Goal: Information Seeking & Learning: Find specific fact

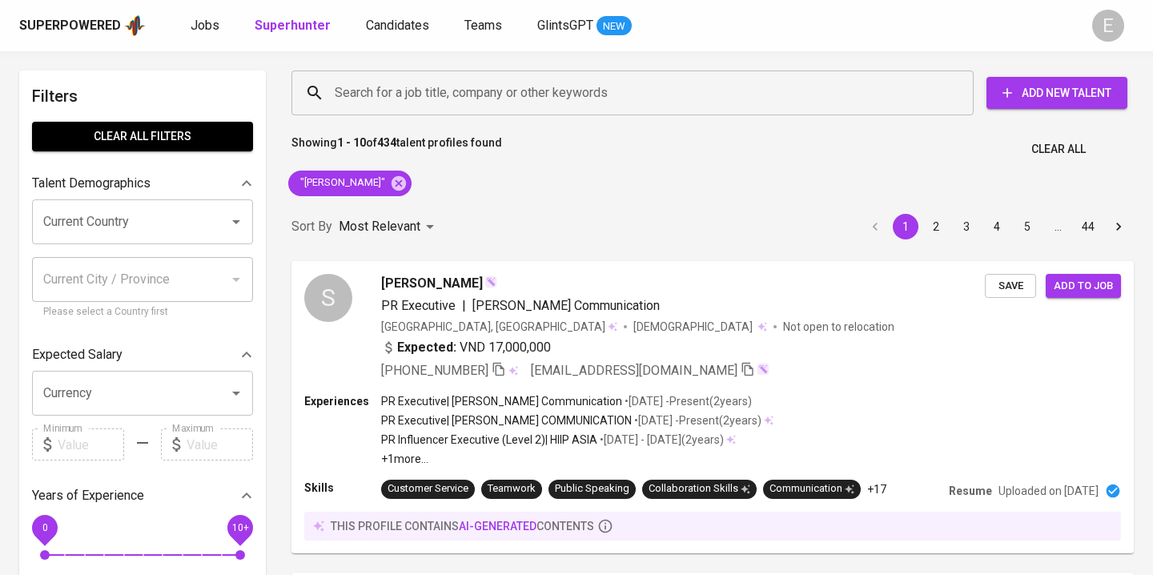
click at [361, 92] on input "Search for a job title, company or other keywords" at bounding box center [637, 93] width 612 height 30
paste input "[EMAIL_ADDRESS][DOMAIN_NAME]"
type input "[EMAIL_ADDRESS][DOMAIN_NAME]"
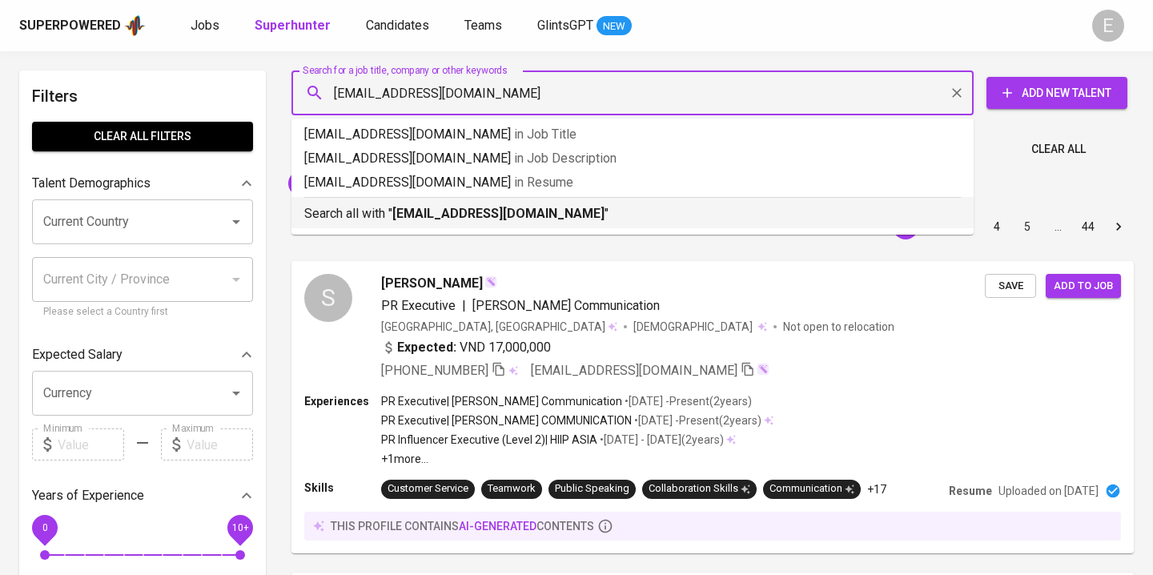
click at [388, 216] on p "Search all with " [EMAIL_ADDRESS][DOMAIN_NAME] "" at bounding box center [632, 213] width 657 height 19
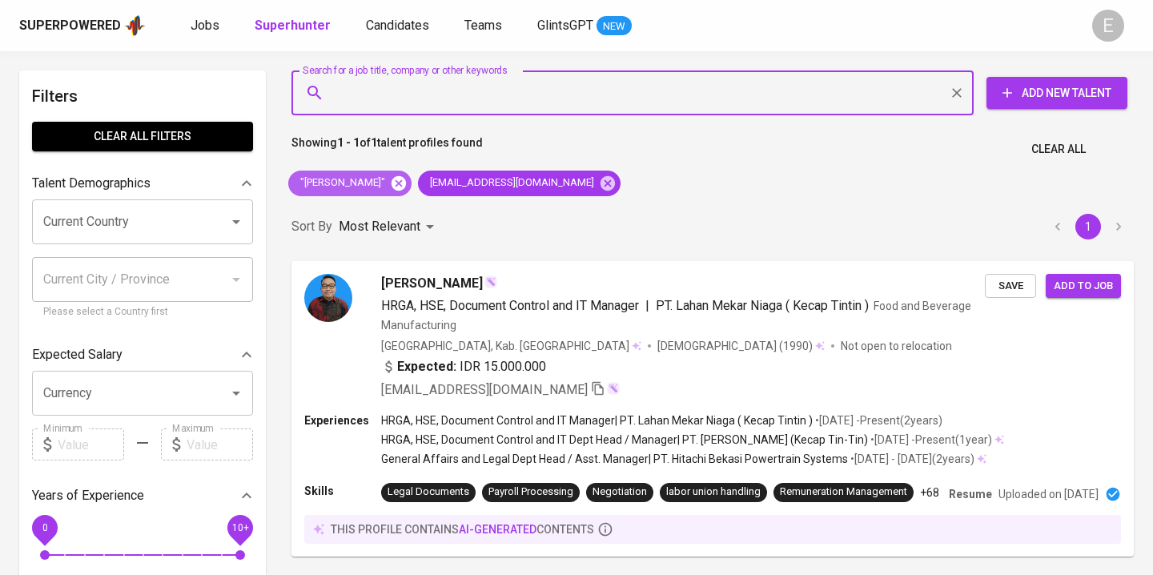
click at [392, 183] on icon at bounding box center [399, 182] width 14 height 14
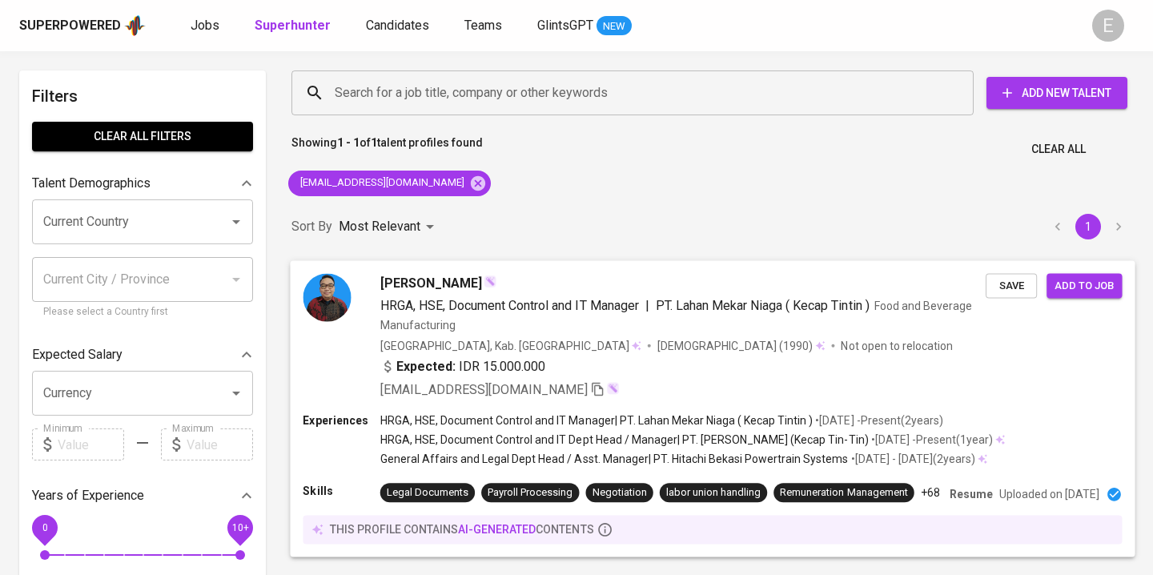
click at [863, 388] on div "[EMAIL_ADDRESS][DOMAIN_NAME]" at bounding box center [682, 389] width 605 height 19
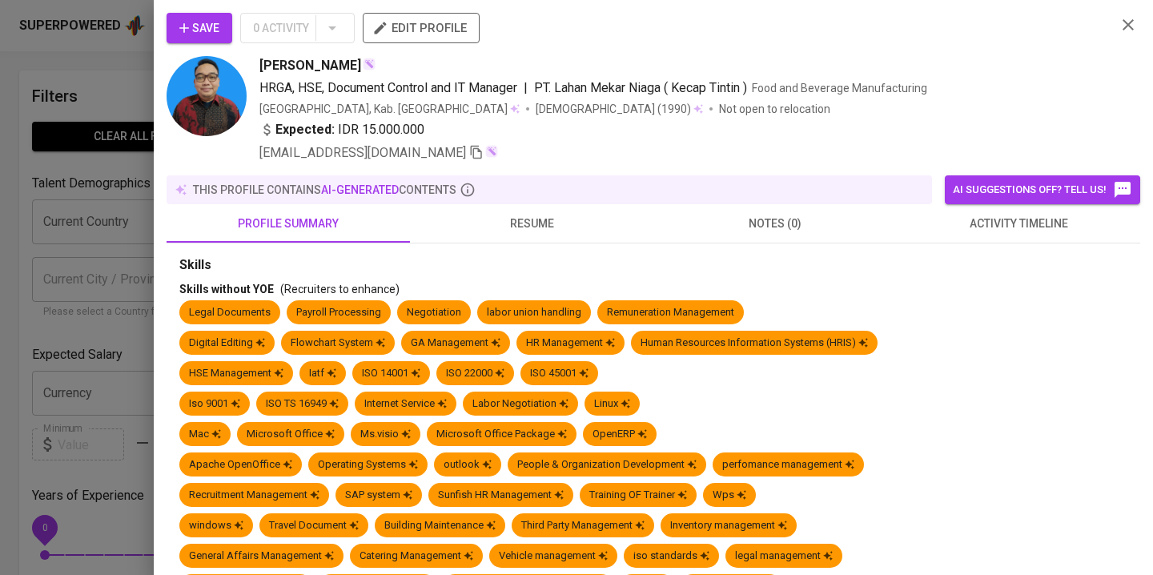
click at [512, 223] on span "resume" at bounding box center [532, 224] width 224 height 20
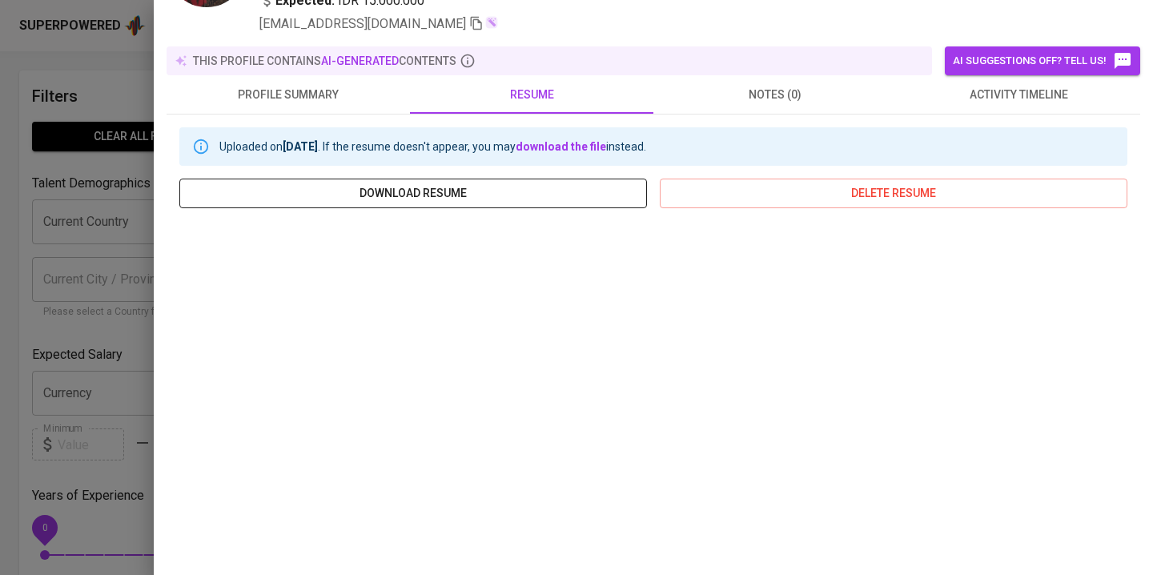
scroll to position [131, 0]
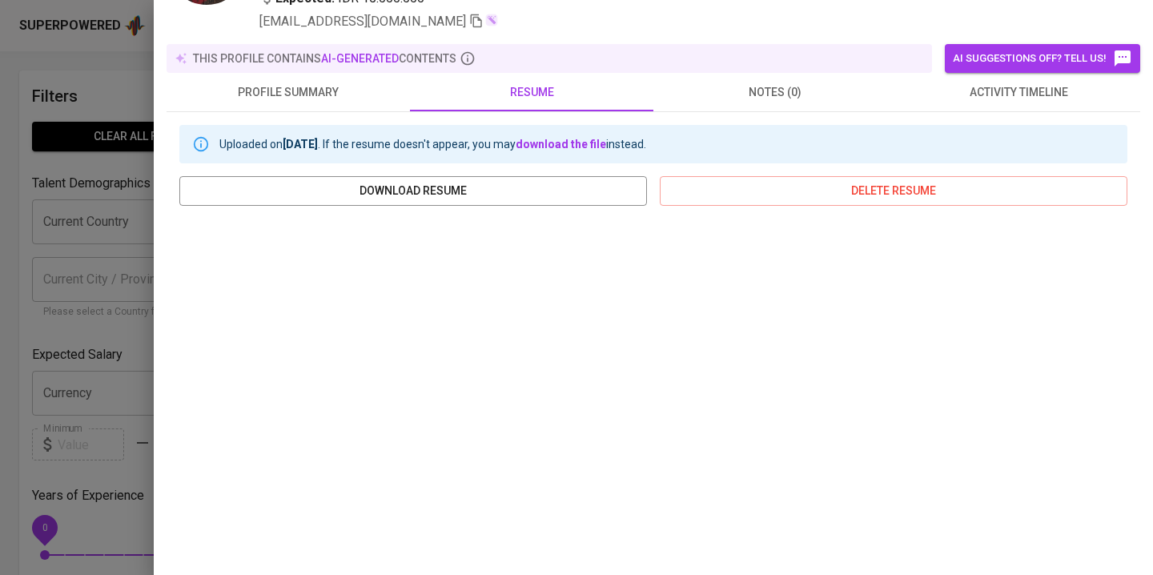
click at [118, 80] on div at bounding box center [576, 287] width 1153 height 575
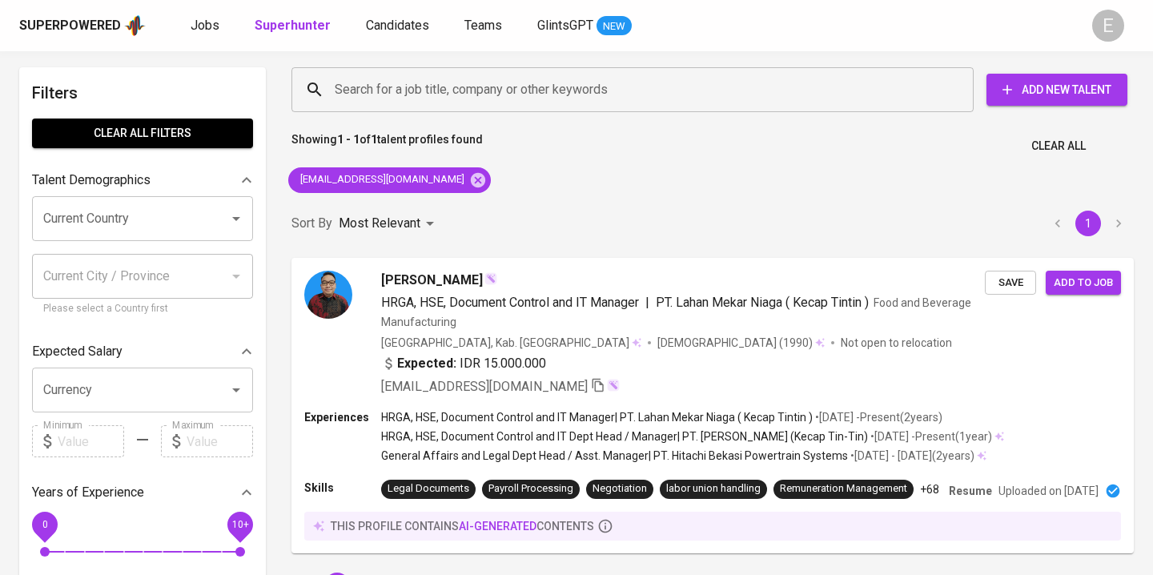
scroll to position [0, 0]
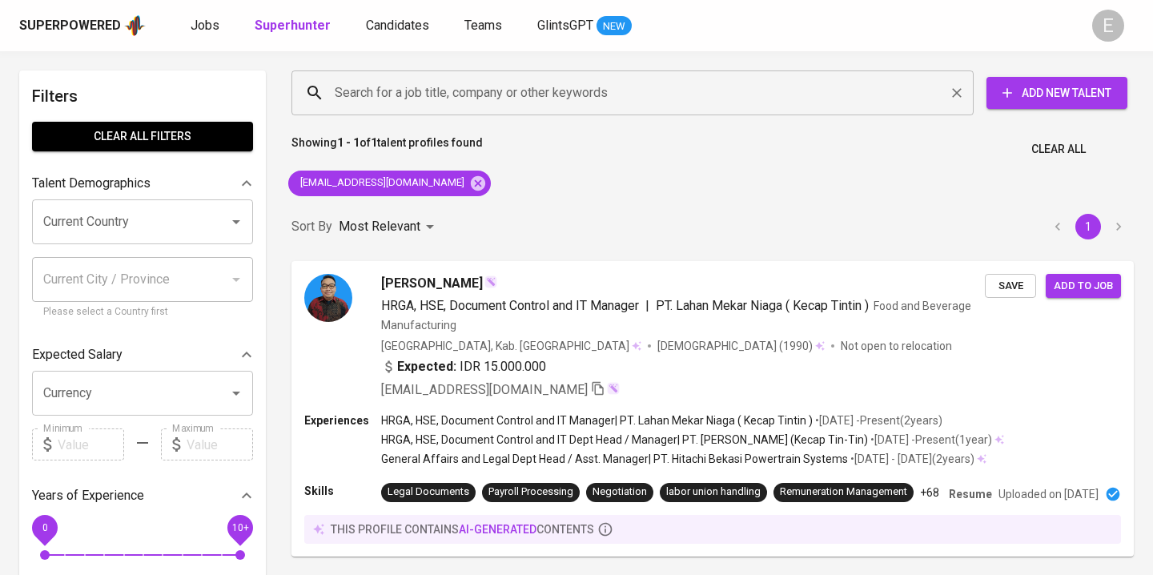
click at [485, 97] on input "Search for a job title, company or other keywords" at bounding box center [637, 93] width 612 height 30
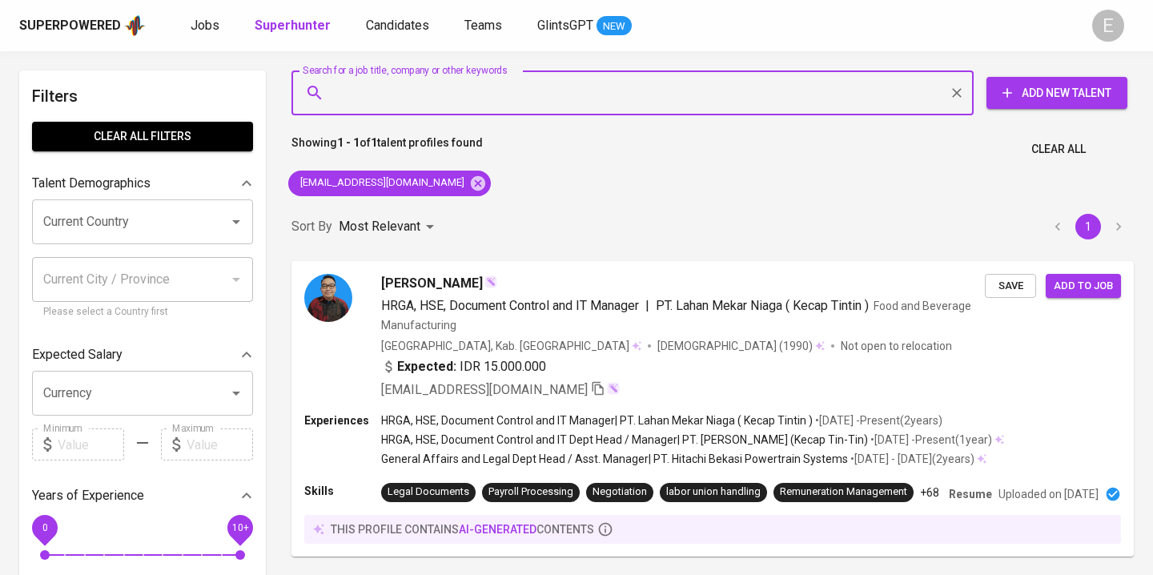
paste input "[EMAIL_ADDRESS][DOMAIN_NAME]"
type input "[EMAIL_ADDRESS][DOMAIN_NAME]"
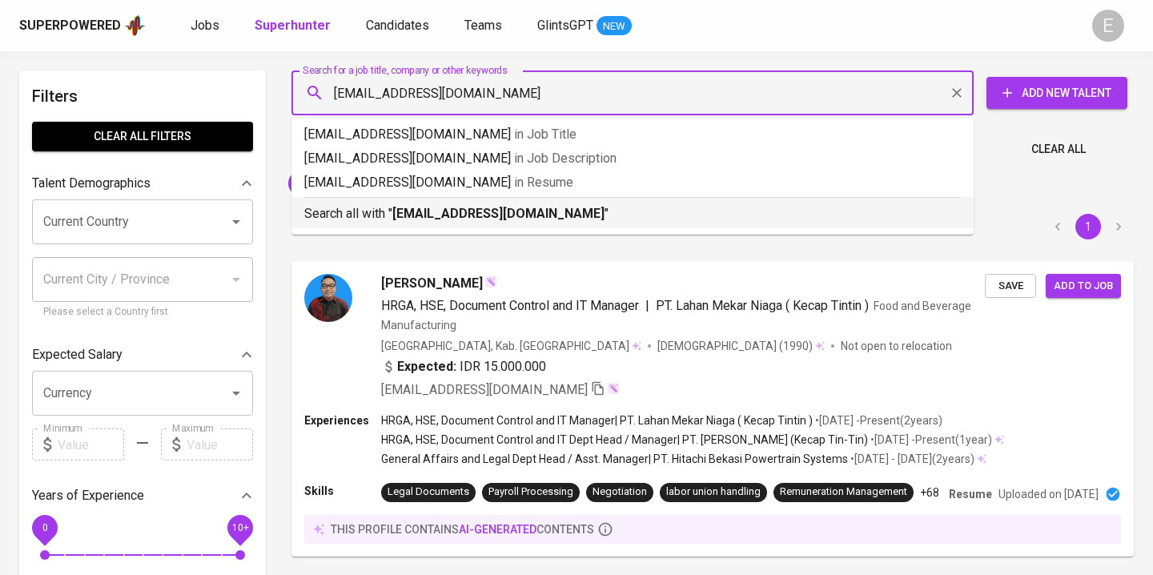
click at [471, 221] on p "Search all with " [EMAIL_ADDRESS][DOMAIN_NAME] "" at bounding box center [632, 213] width 657 height 19
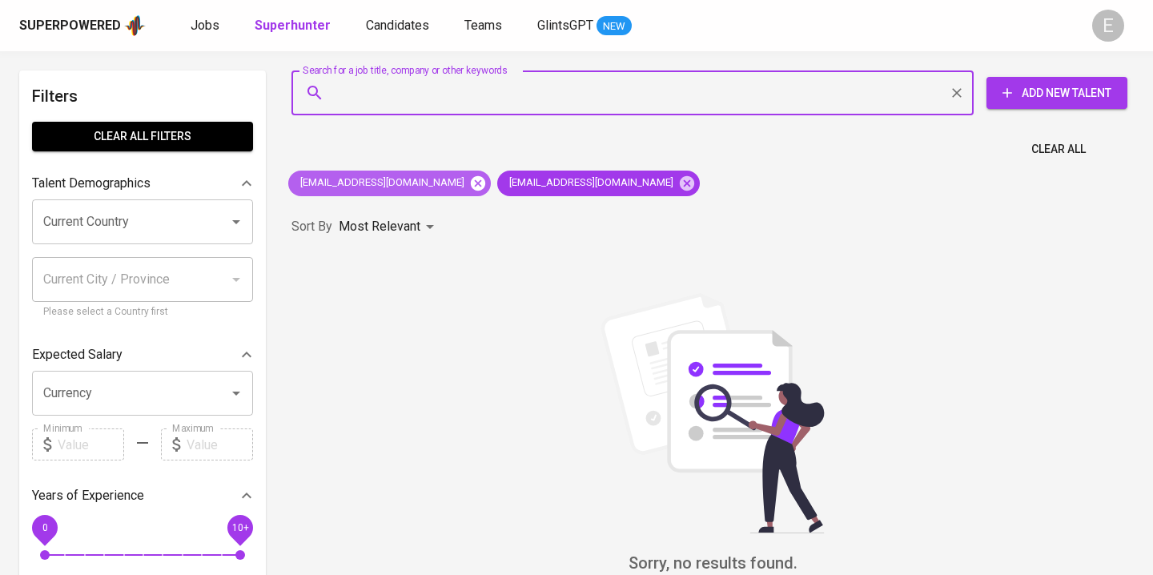
click at [469, 182] on icon at bounding box center [478, 184] width 18 height 18
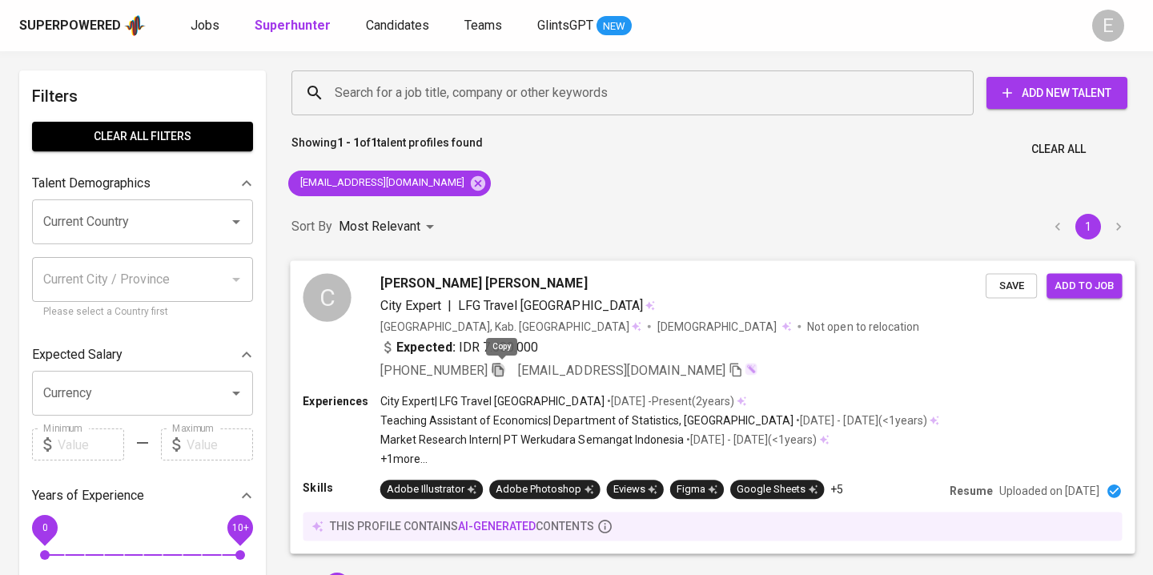
click at [501, 370] on icon "button" at bounding box center [498, 369] width 14 height 14
click at [471, 80] on input "Search for a job title, company or other keywords" at bounding box center [637, 93] width 612 height 30
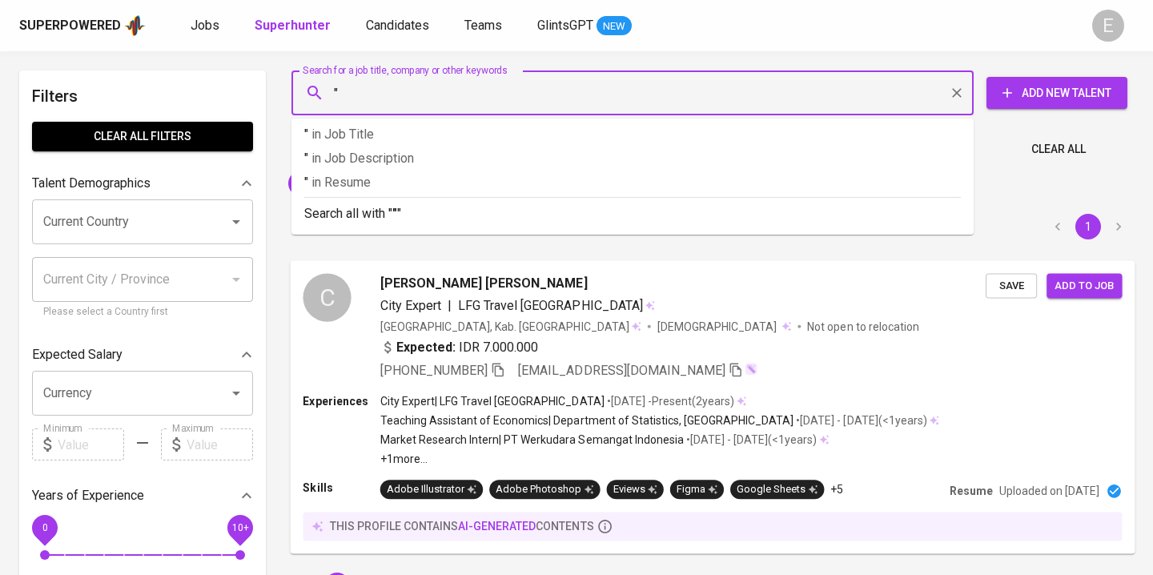
paste input "Husor [PERSON_NAME]"
type input ""Husor [PERSON_NAME]""
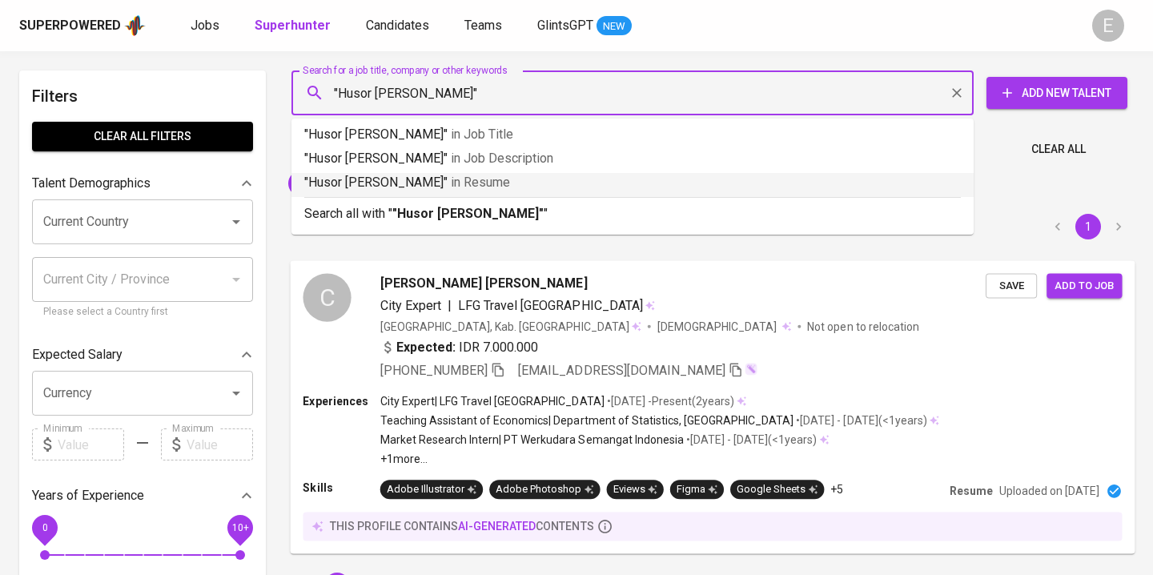
click at [428, 211] on b ""Husor [PERSON_NAME]"" at bounding box center [467, 213] width 151 height 15
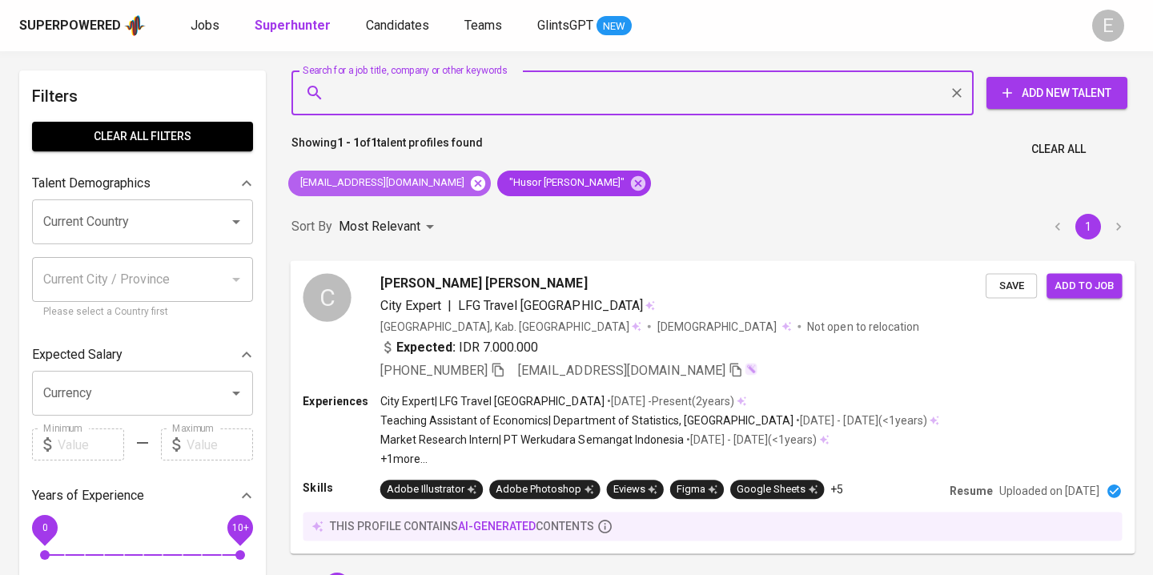
click at [469, 183] on icon at bounding box center [478, 184] width 18 height 18
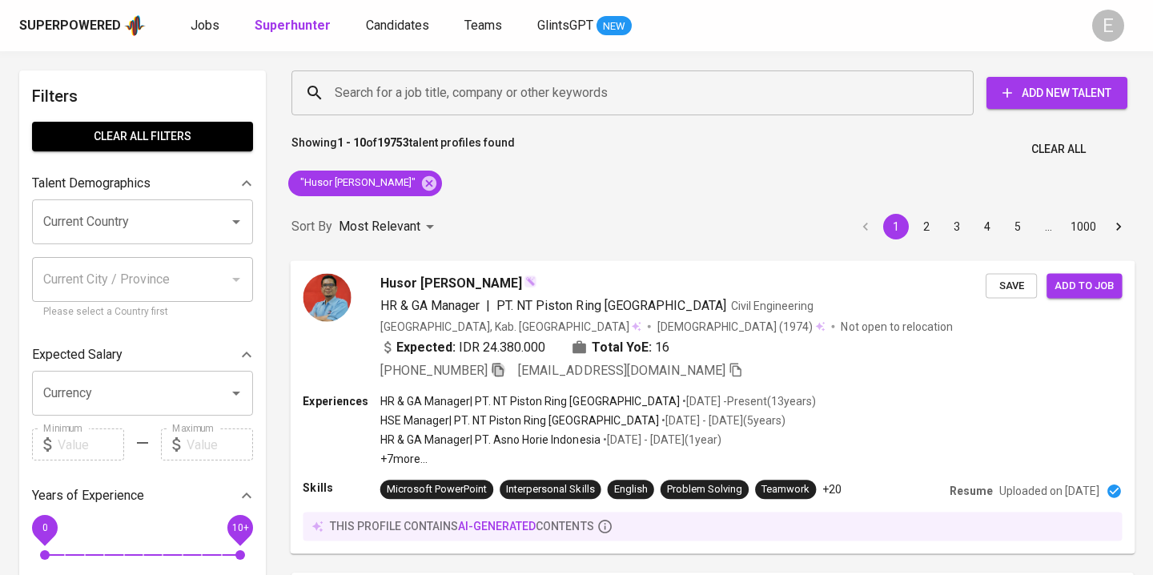
click at [497, 367] on icon "button" at bounding box center [498, 369] width 14 height 14
